Goal: Complete application form

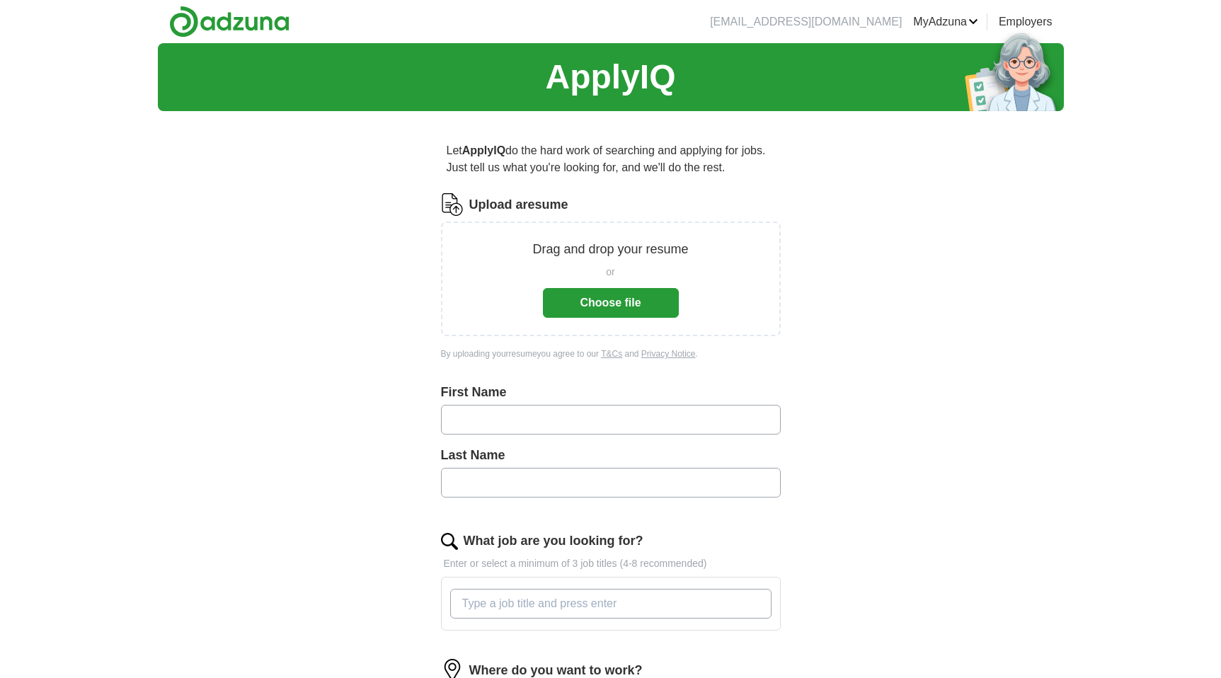
click at [614, 308] on button "Choose file" at bounding box center [611, 303] width 136 height 30
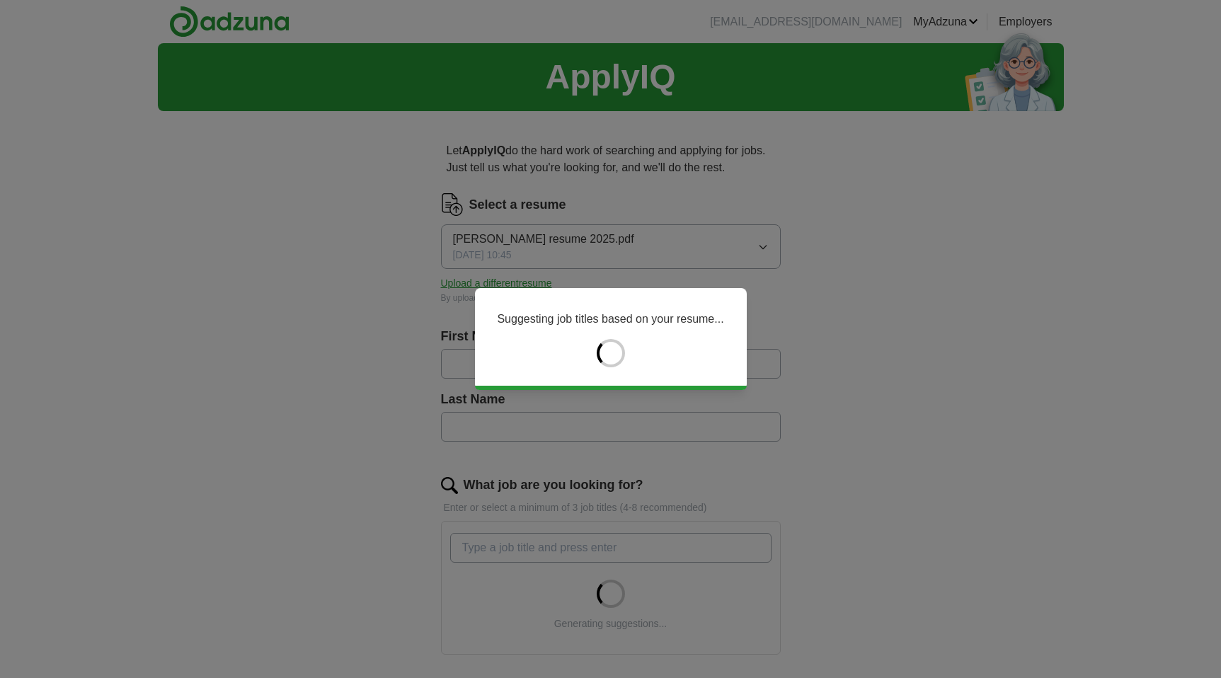
type input "******"
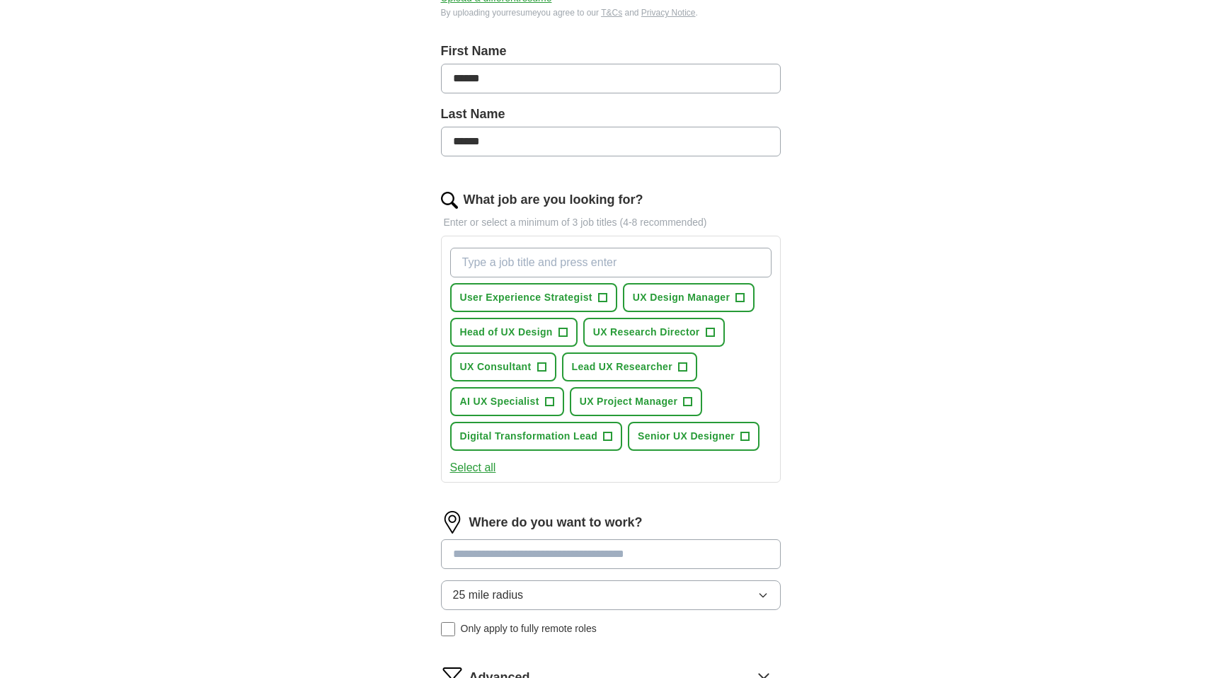
scroll to position [286, 0]
click at [602, 297] on span "+" at bounding box center [602, 297] width 8 height 11
click at [743, 295] on span "+" at bounding box center [740, 297] width 8 height 11
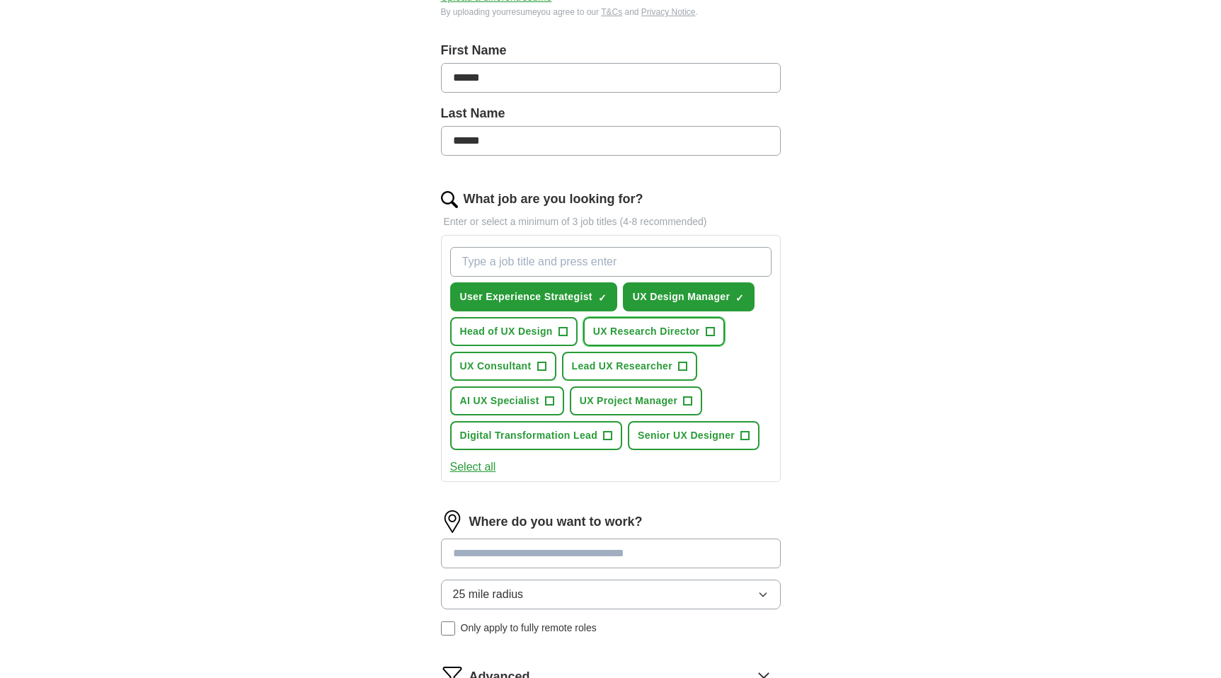
click at [712, 330] on span "+" at bounding box center [710, 331] width 8 height 11
click at [566, 332] on span "+" at bounding box center [563, 331] width 8 height 11
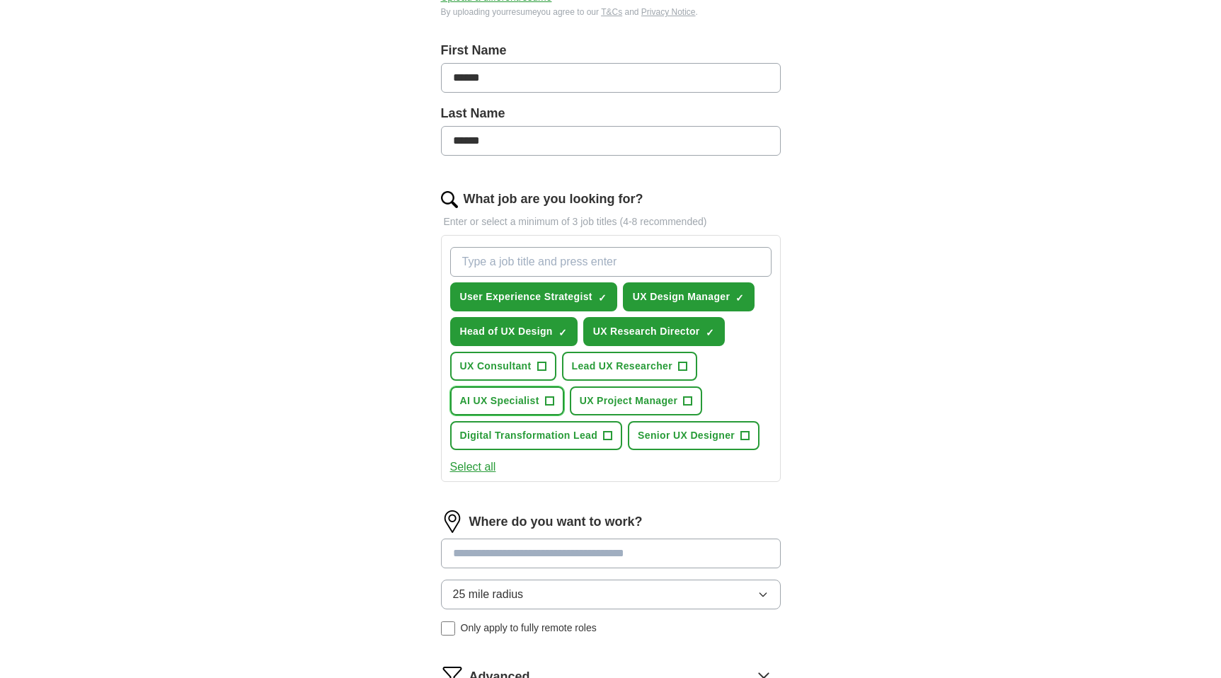
click at [548, 401] on span "+" at bounding box center [549, 401] width 8 height 11
click at [606, 435] on span "+" at bounding box center [608, 435] width 8 height 11
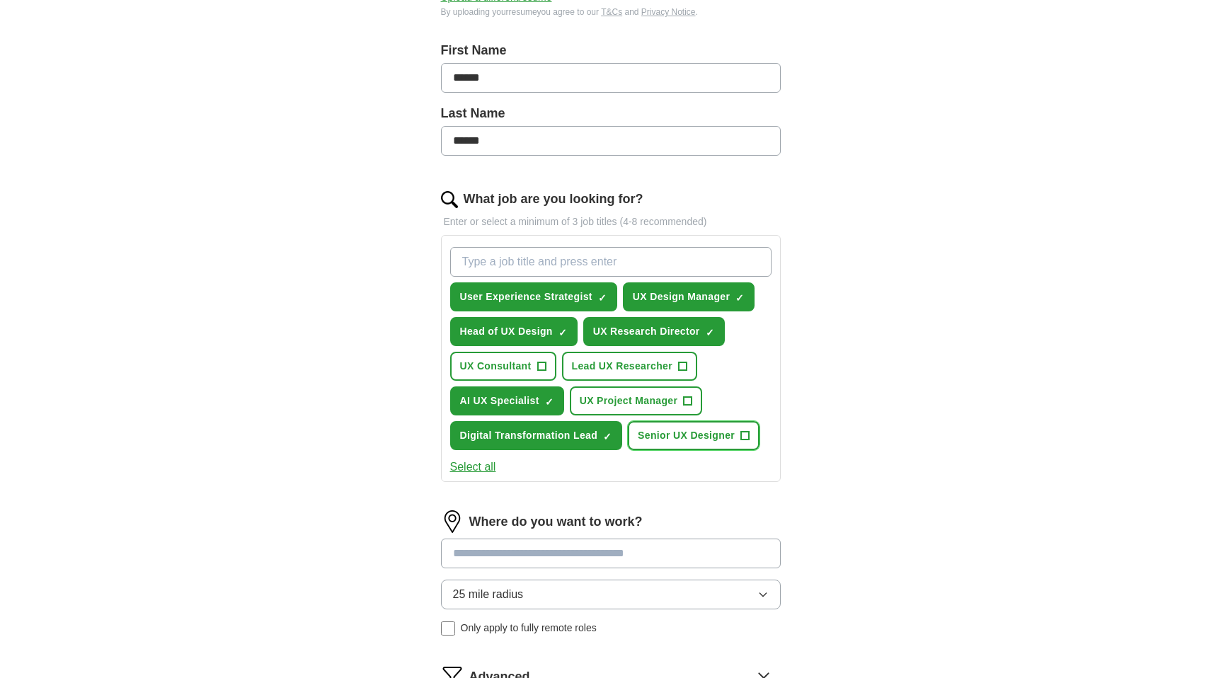
click at [746, 434] on span "+" at bounding box center [745, 435] width 8 height 11
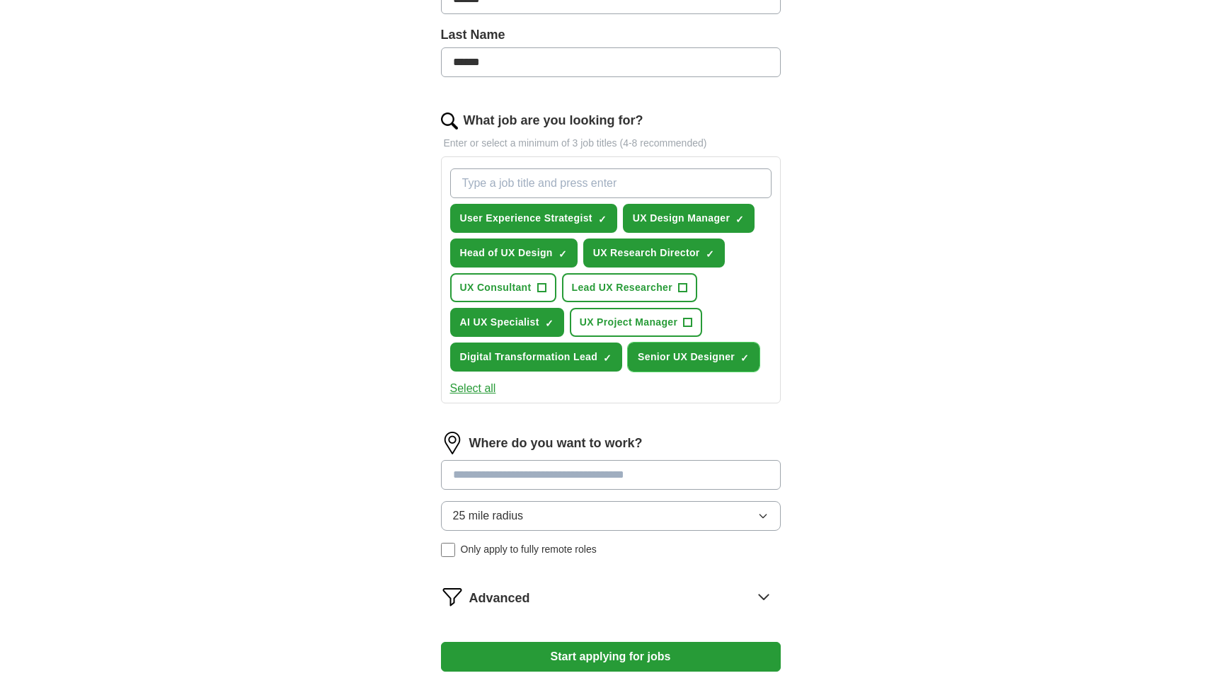
scroll to position [396, 0]
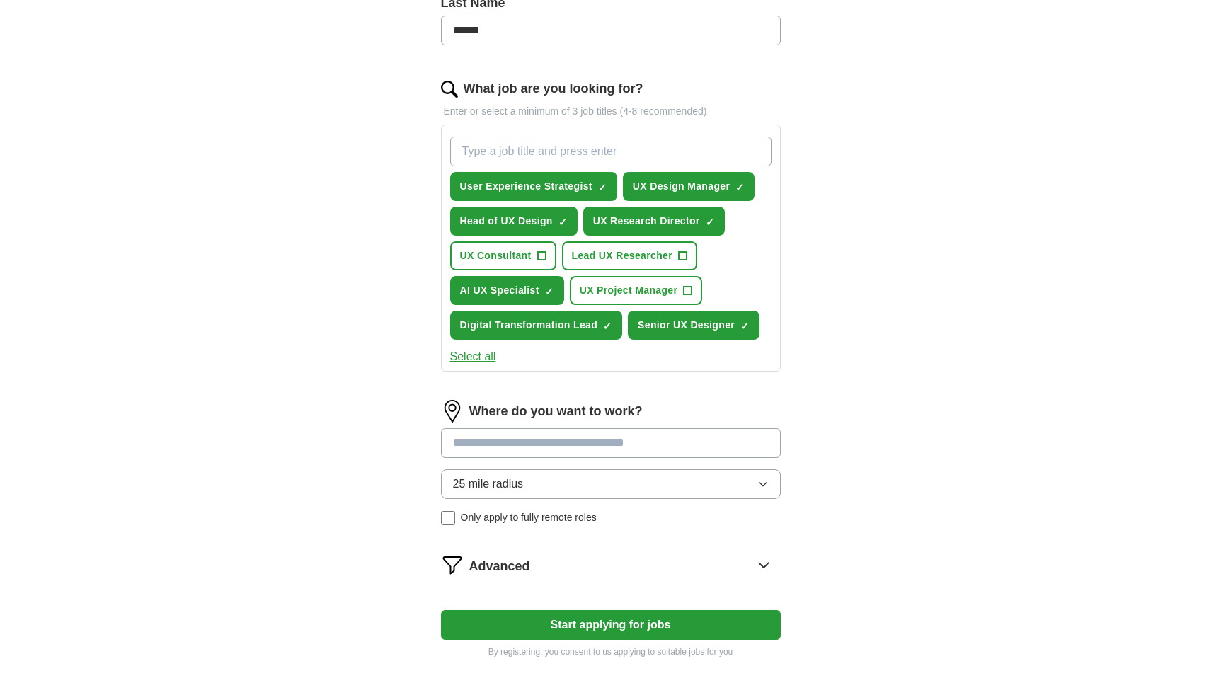
click at [584, 445] on input at bounding box center [611, 443] width 340 height 30
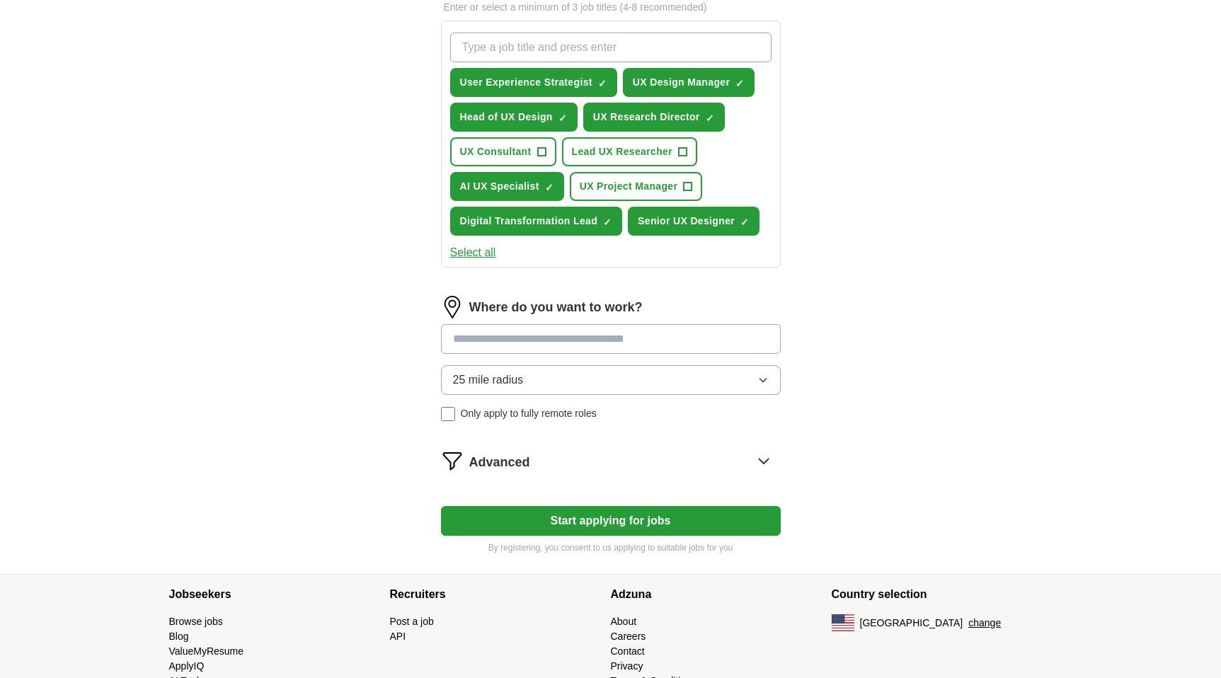
scroll to position [539, 0]
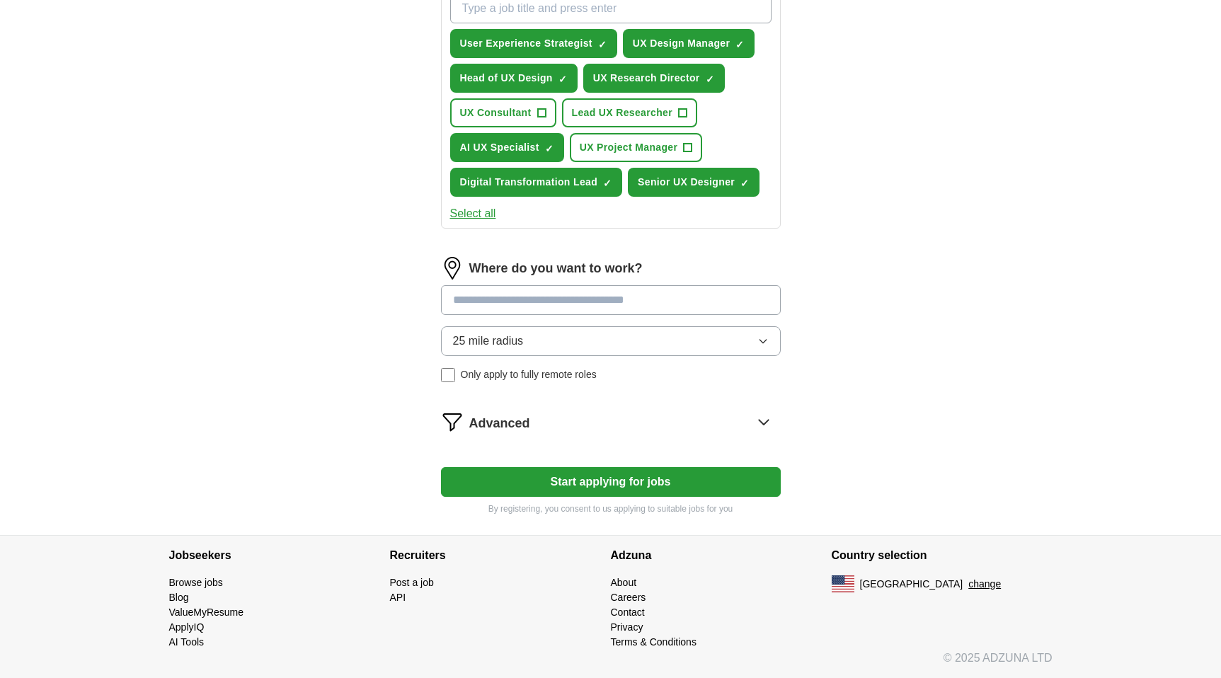
click at [646, 481] on form "Select a resume [PERSON_NAME] resume 2025.pdf [DATE] 10:45 Upload a different r…" at bounding box center [611, 84] width 340 height 861
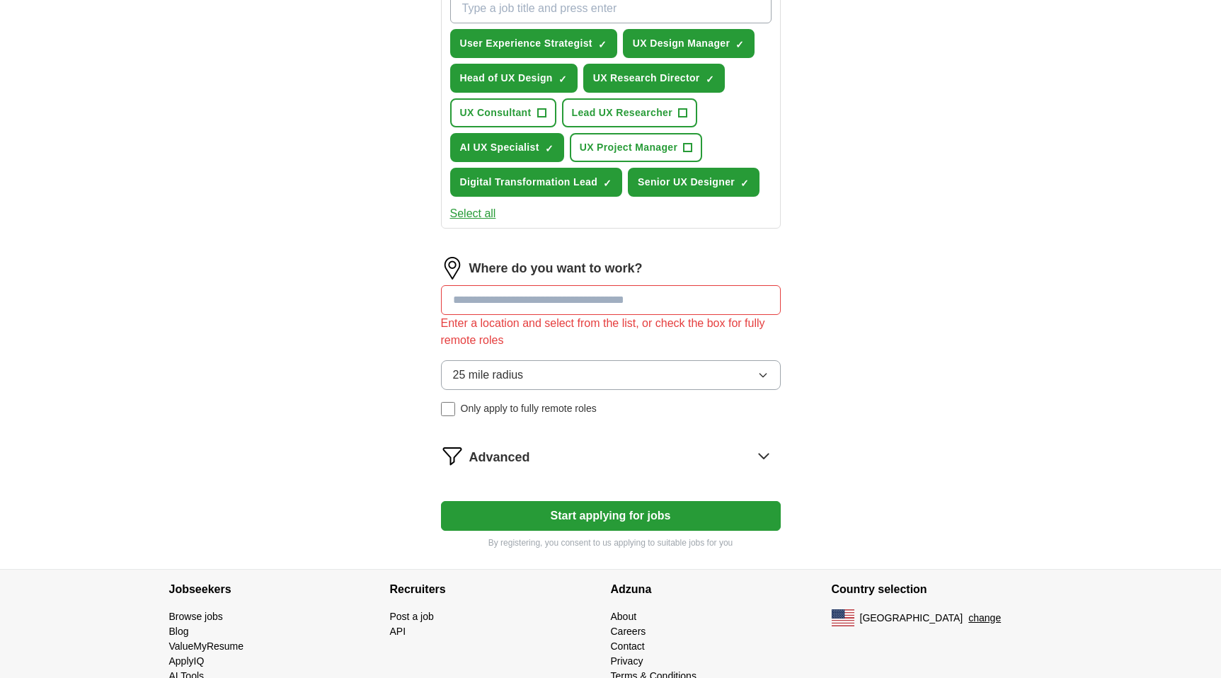
click at [565, 302] on input at bounding box center [611, 300] width 340 height 30
click at [605, 304] on input at bounding box center [611, 300] width 340 height 30
click at [683, 374] on button "25 mile radius" at bounding box center [611, 375] width 340 height 30
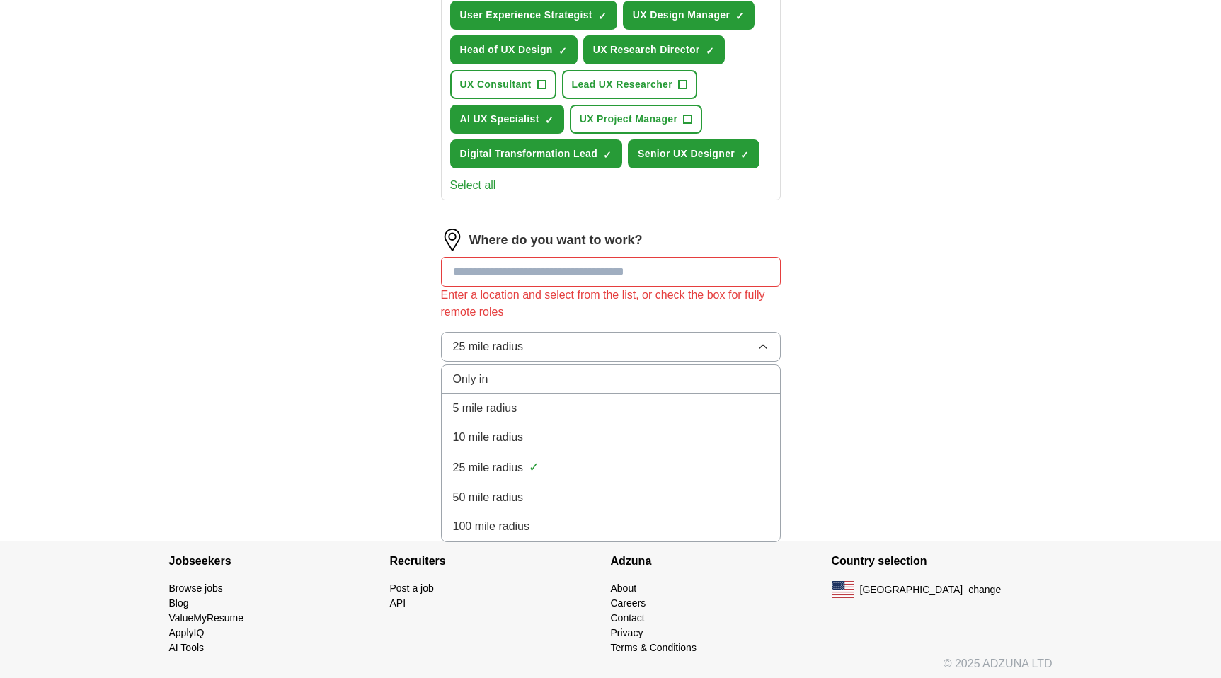
scroll to position [573, 0]
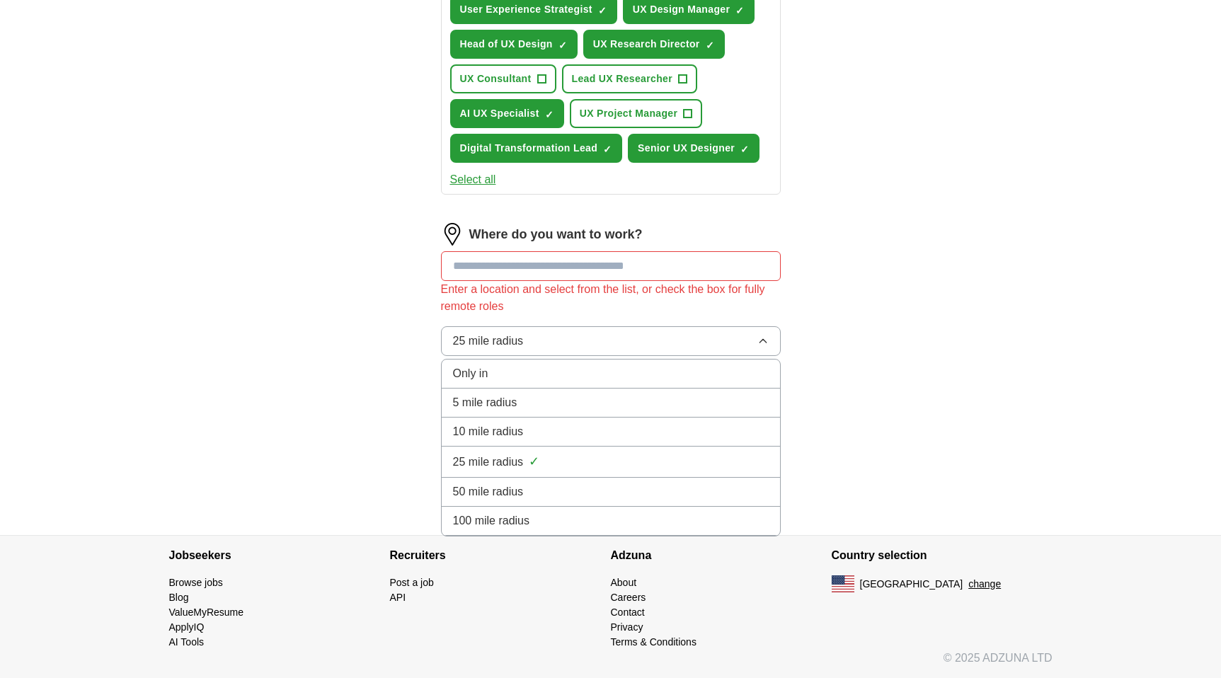
click at [580, 509] on li "100 mile radius" at bounding box center [611, 521] width 338 height 29
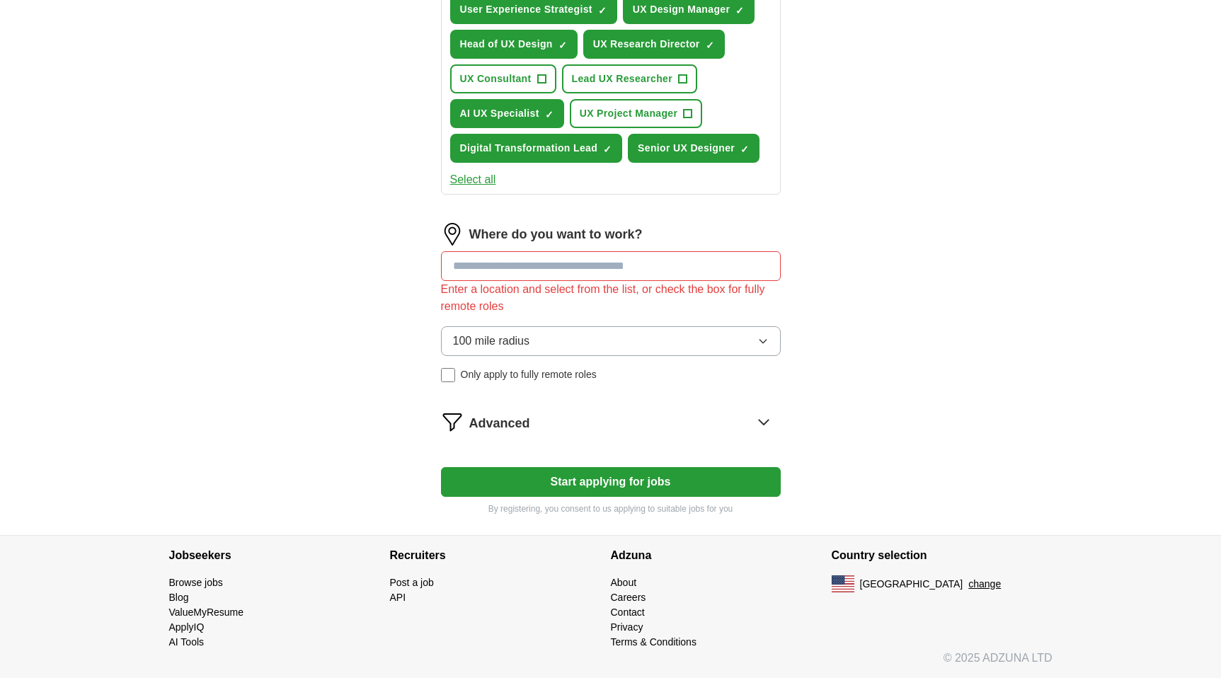
click at [567, 265] on input at bounding box center [611, 266] width 340 height 30
type input "******"
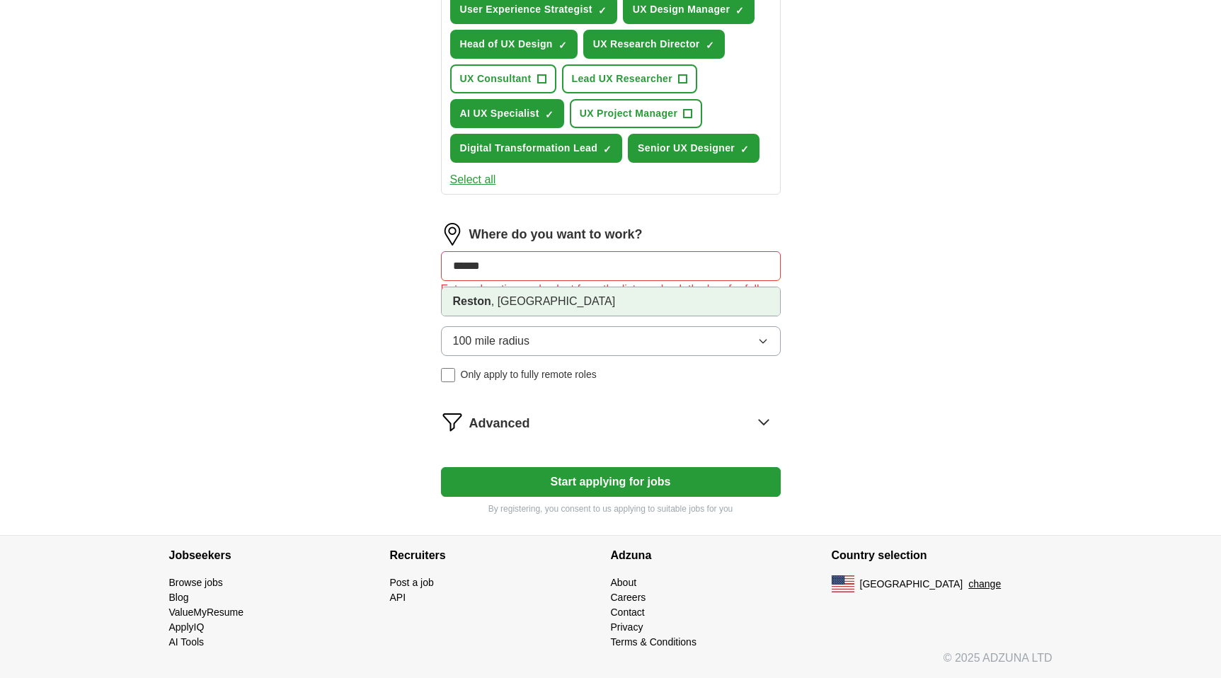
click at [546, 303] on li "Reston , [GEOGRAPHIC_DATA]" at bounding box center [611, 301] width 338 height 28
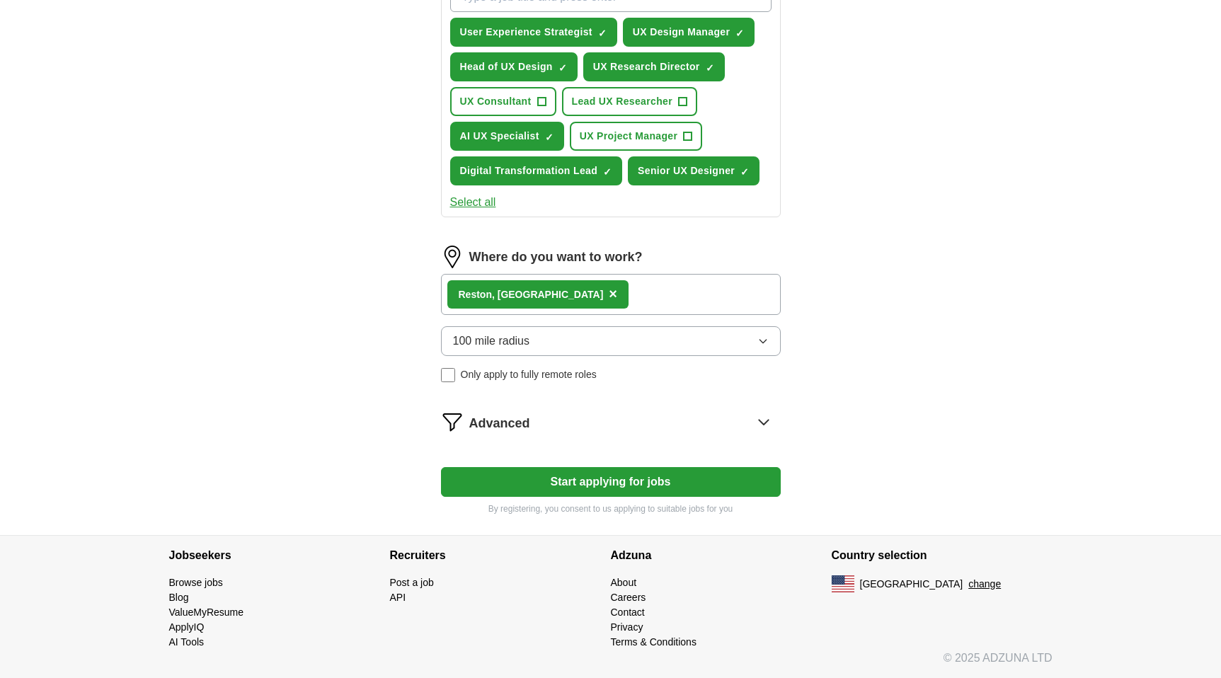
click at [760, 419] on icon at bounding box center [763, 422] width 23 height 23
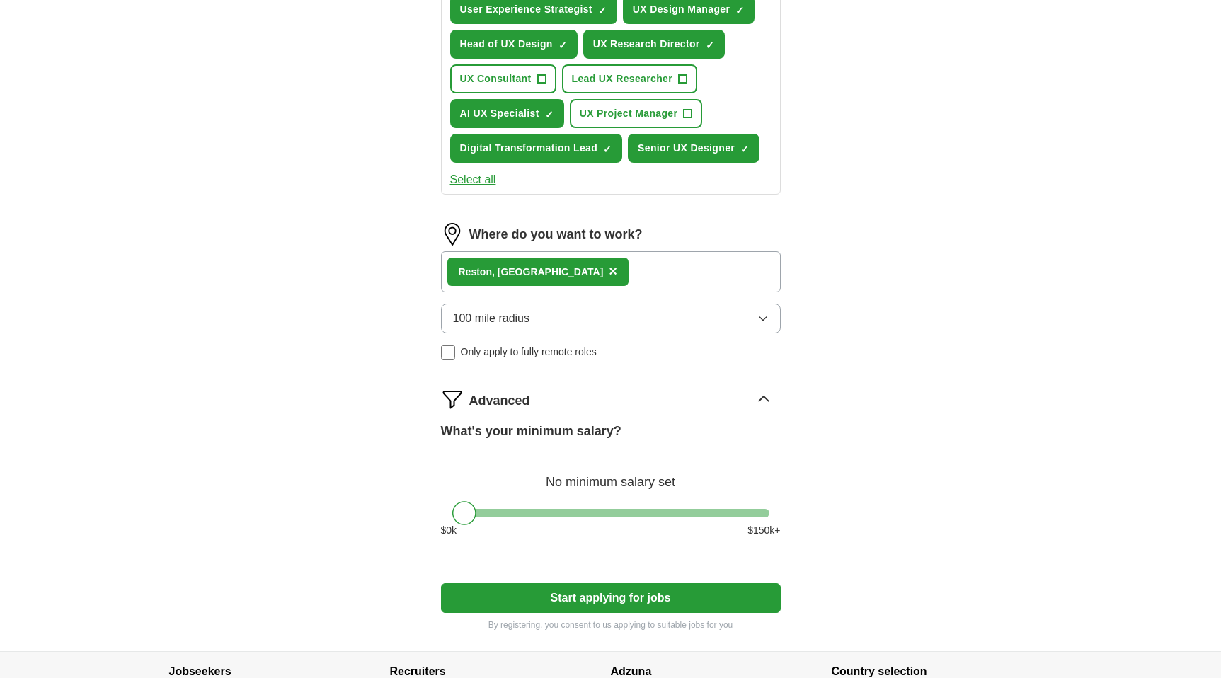
click at [767, 397] on icon at bounding box center [763, 399] width 23 height 23
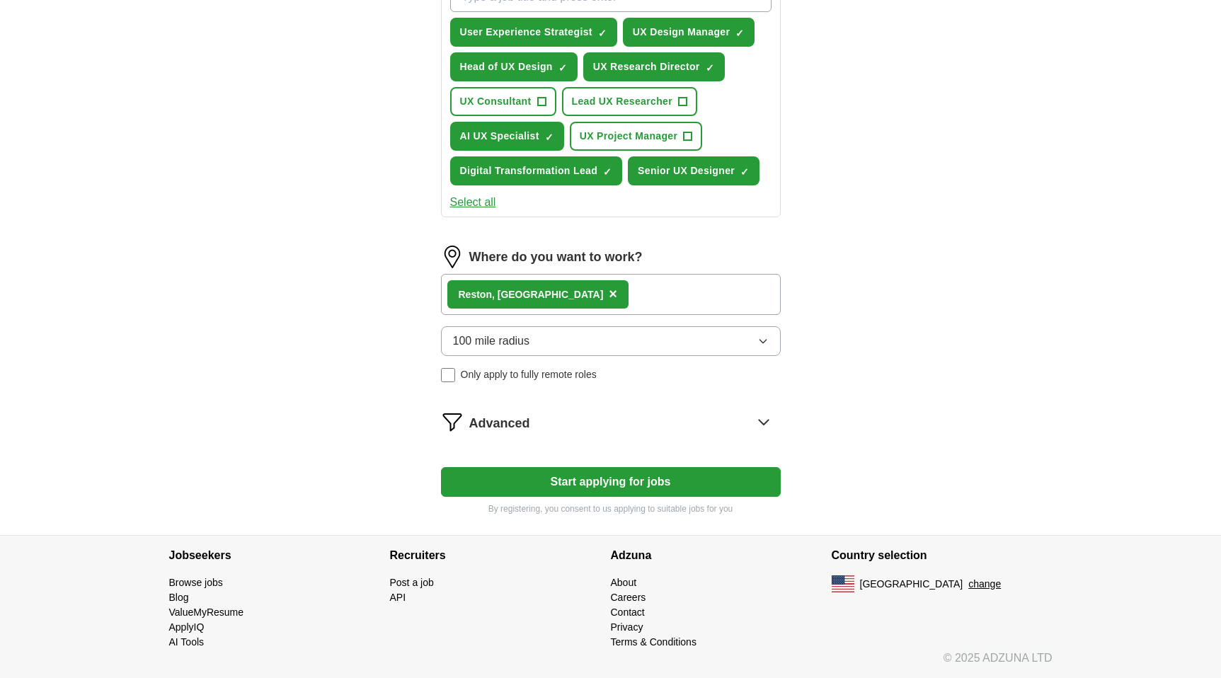
click at [651, 477] on button "Start applying for jobs" at bounding box center [611, 482] width 340 height 30
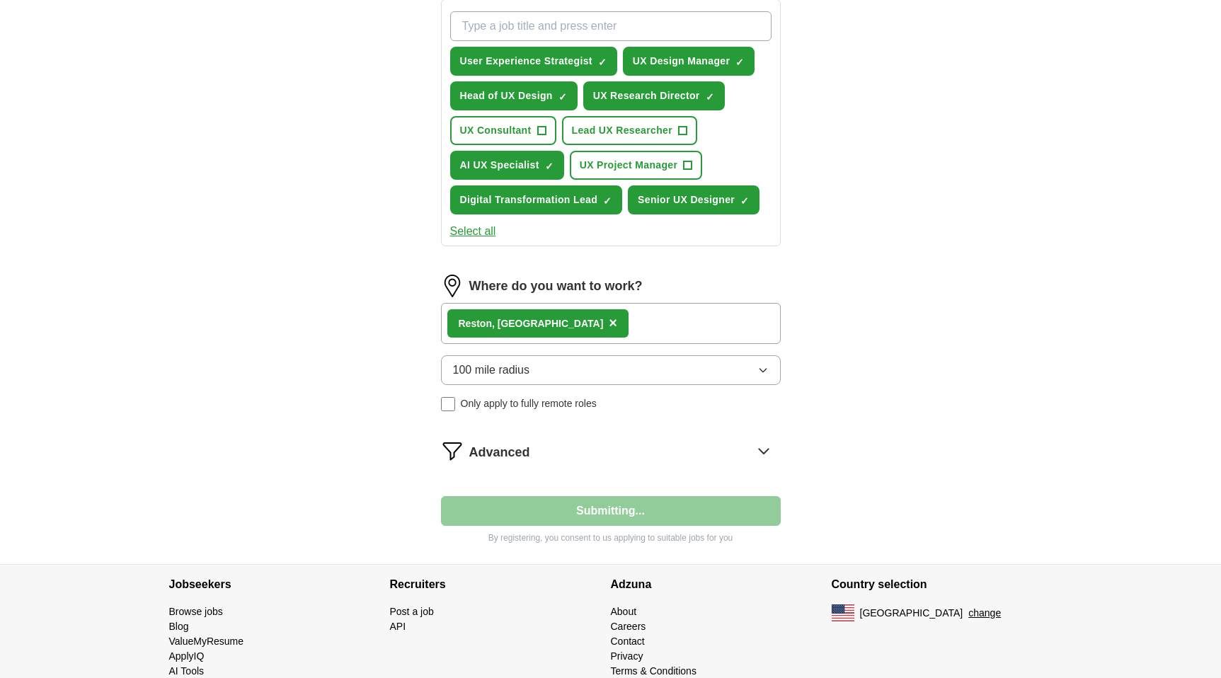
select select "**"
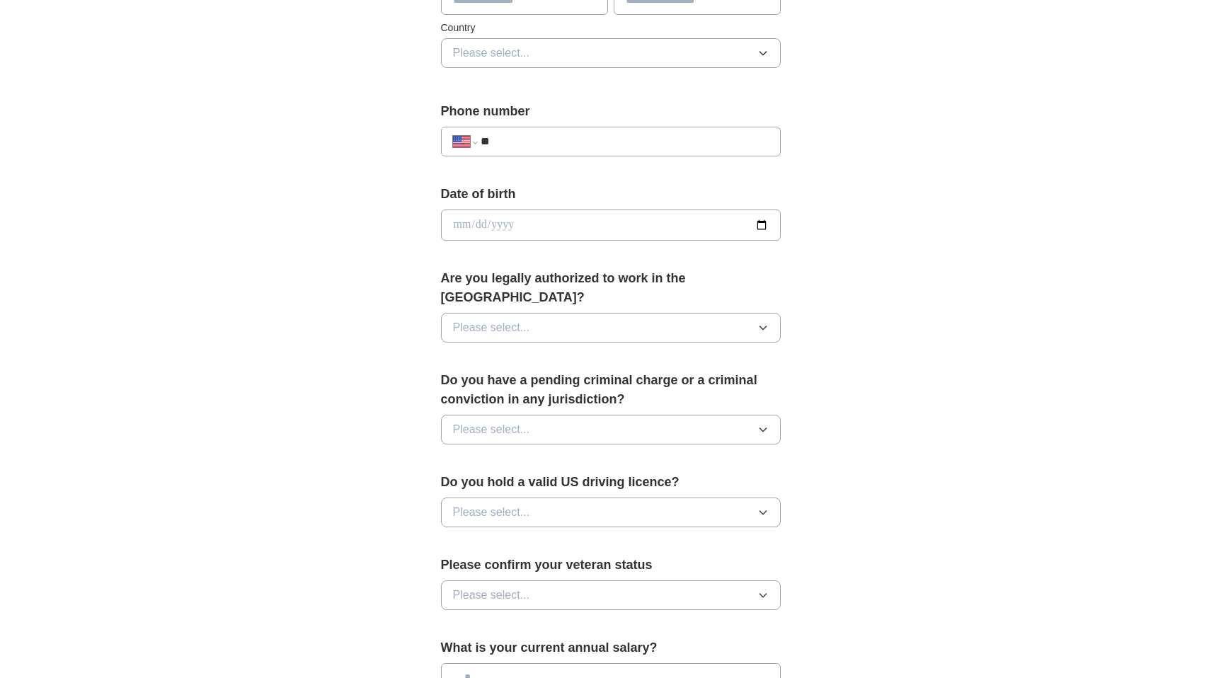
scroll to position [502, 0]
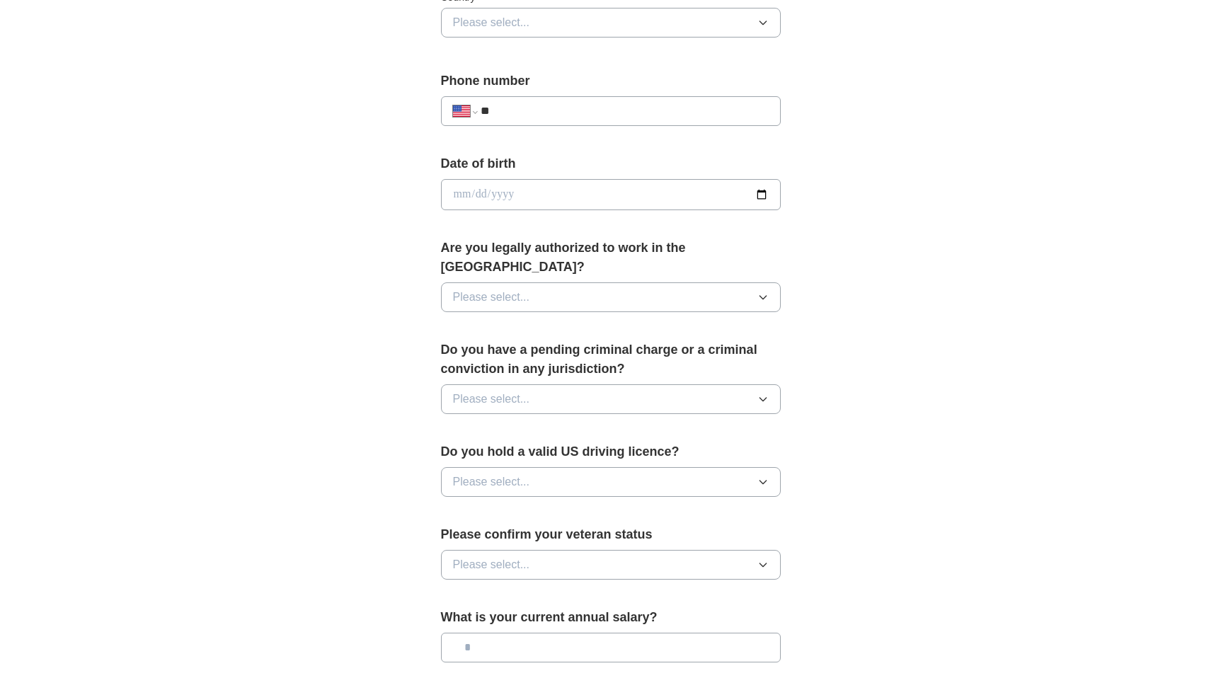
click at [634, 282] on button "Please select..." at bounding box center [611, 297] width 340 height 30
click at [607, 321] on div "Yes" at bounding box center [611, 329] width 316 height 17
click at [597, 384] on button "Please select..." at bounding box center [611, 399] width 340 height 30
click at [568, 452] on div "No" at bounding box center [611, 460] width 316 height 17
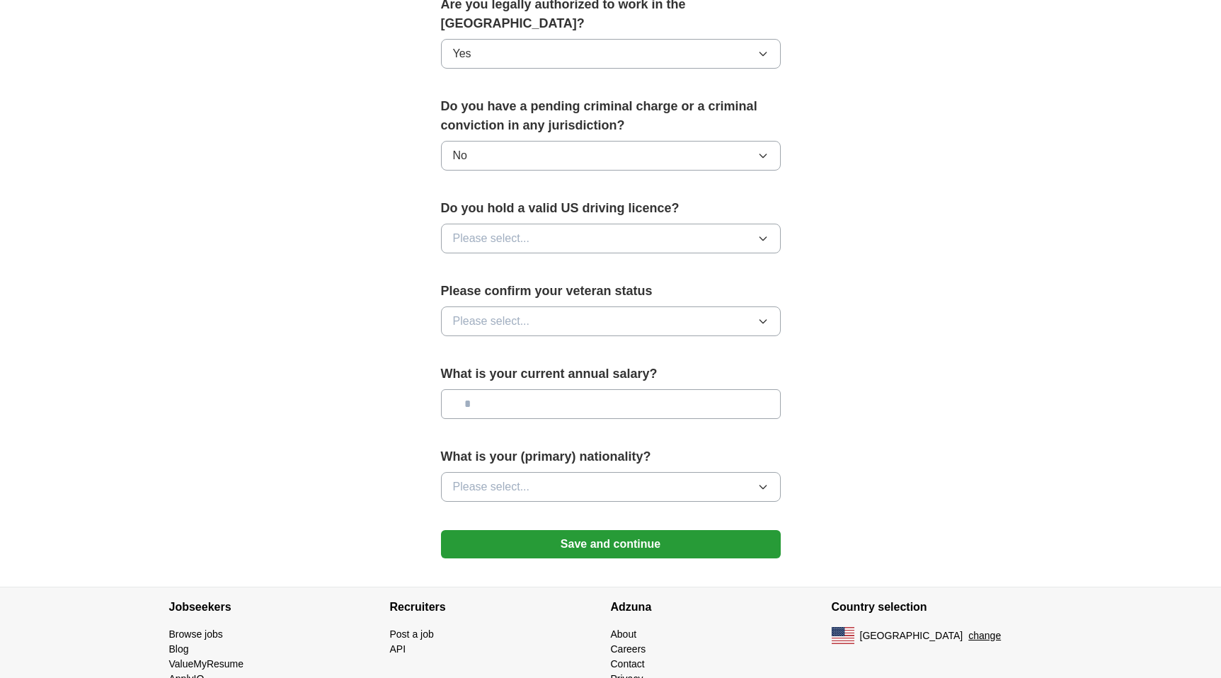
scroll to position [748, 0]
